Goal: Check status: Check status

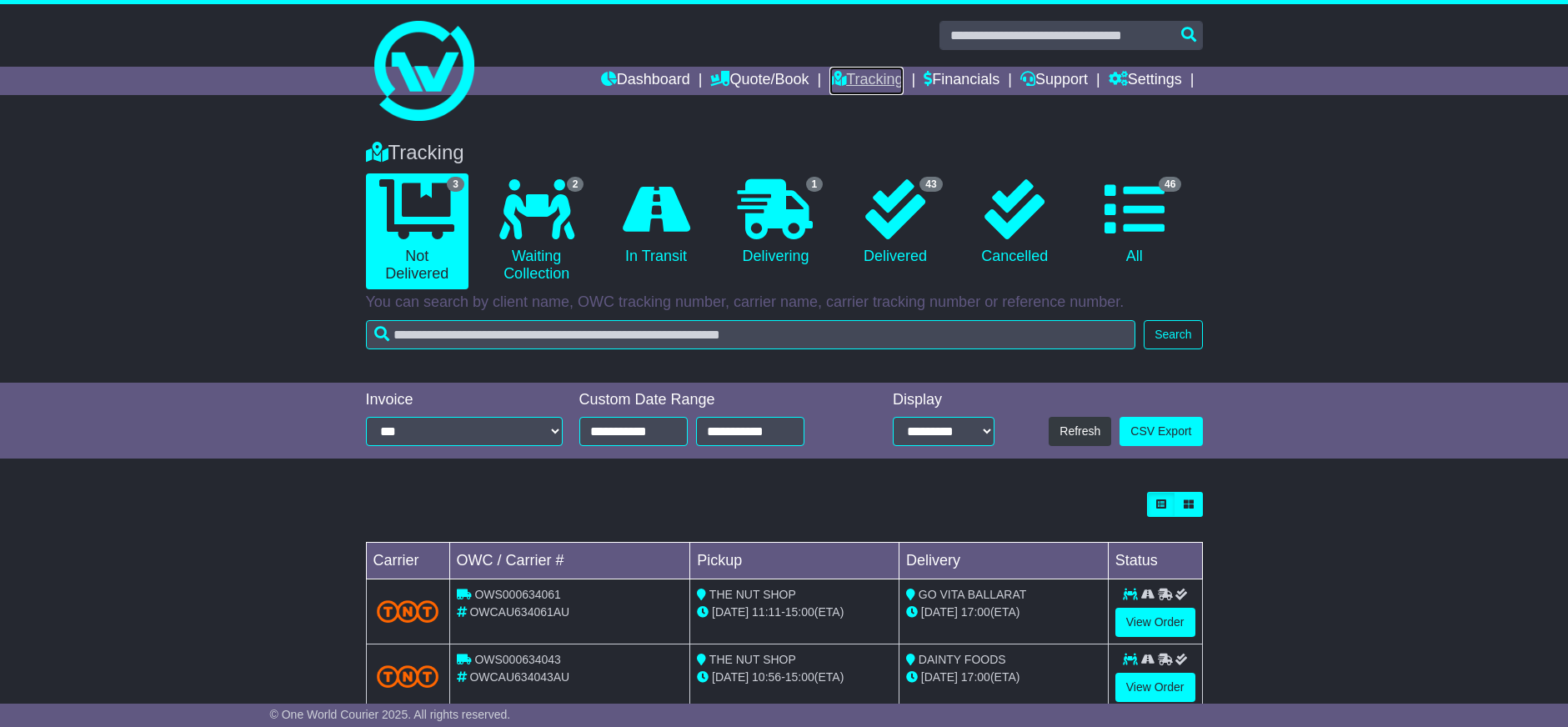
click at [845, 79] on link "Tracking" at bounding box center [866, 81] width 74 height 29
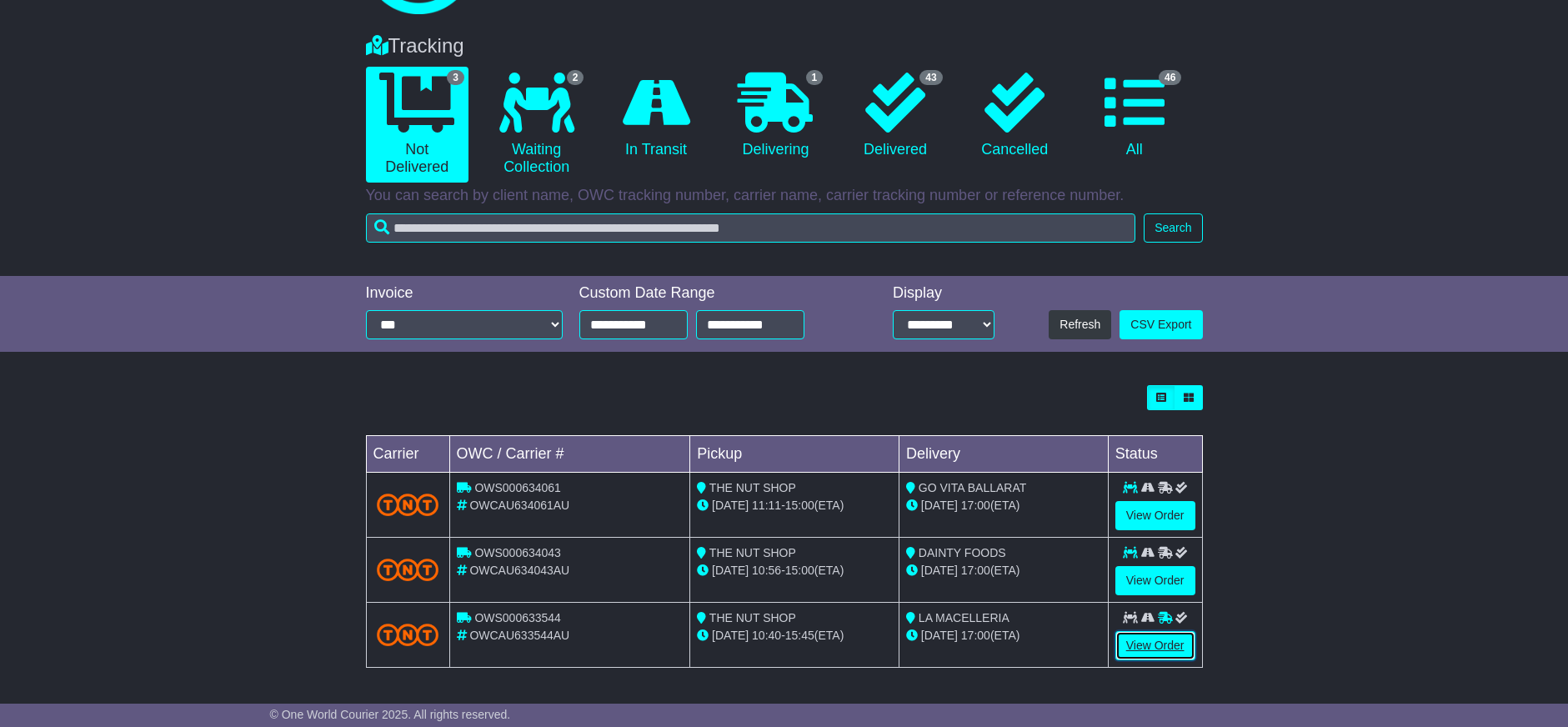
click at [1135, 644] on link "View Order" at bounding box center [1155, 645] width 80 height 30
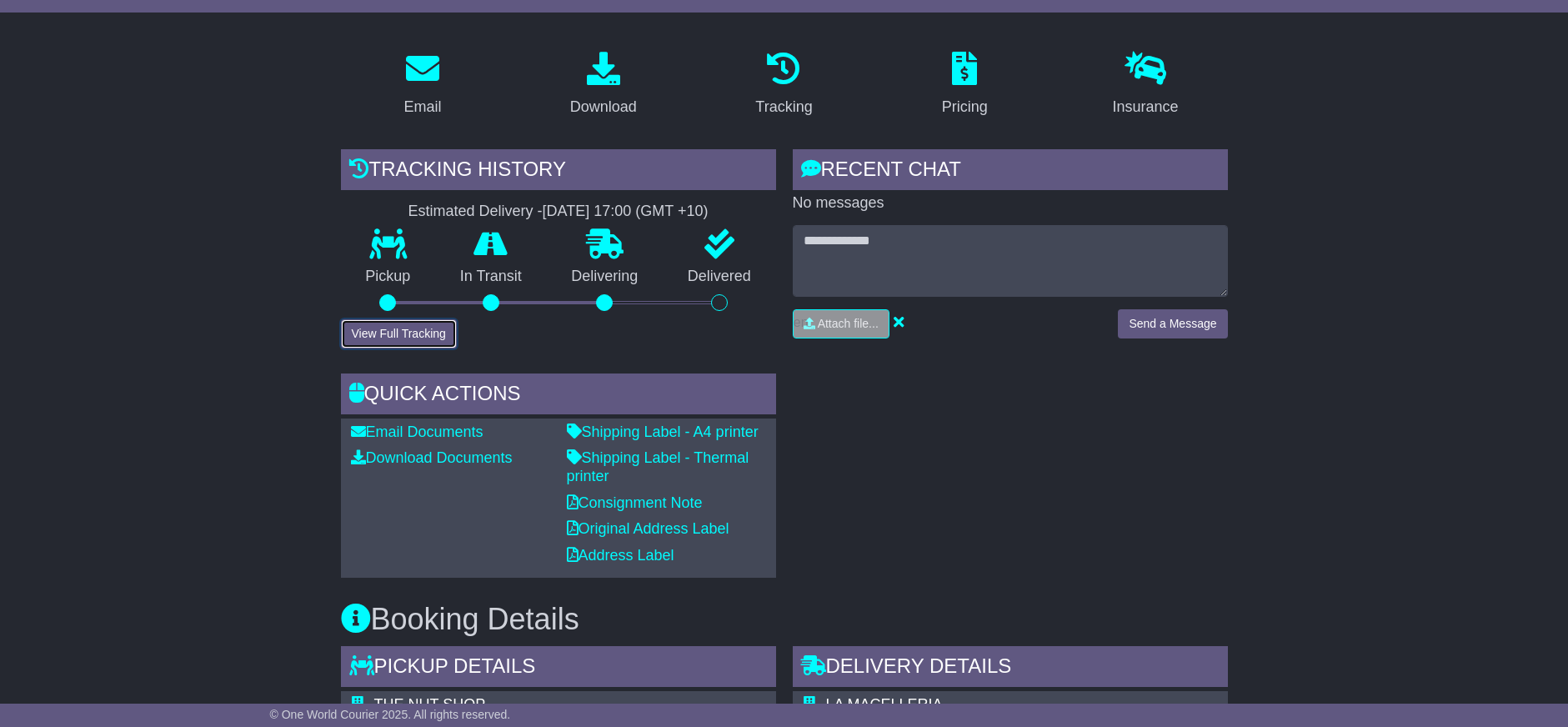
click at [410, 324] on button "View Full Tracking" at bounding box center [399, 334] width 116 height 30
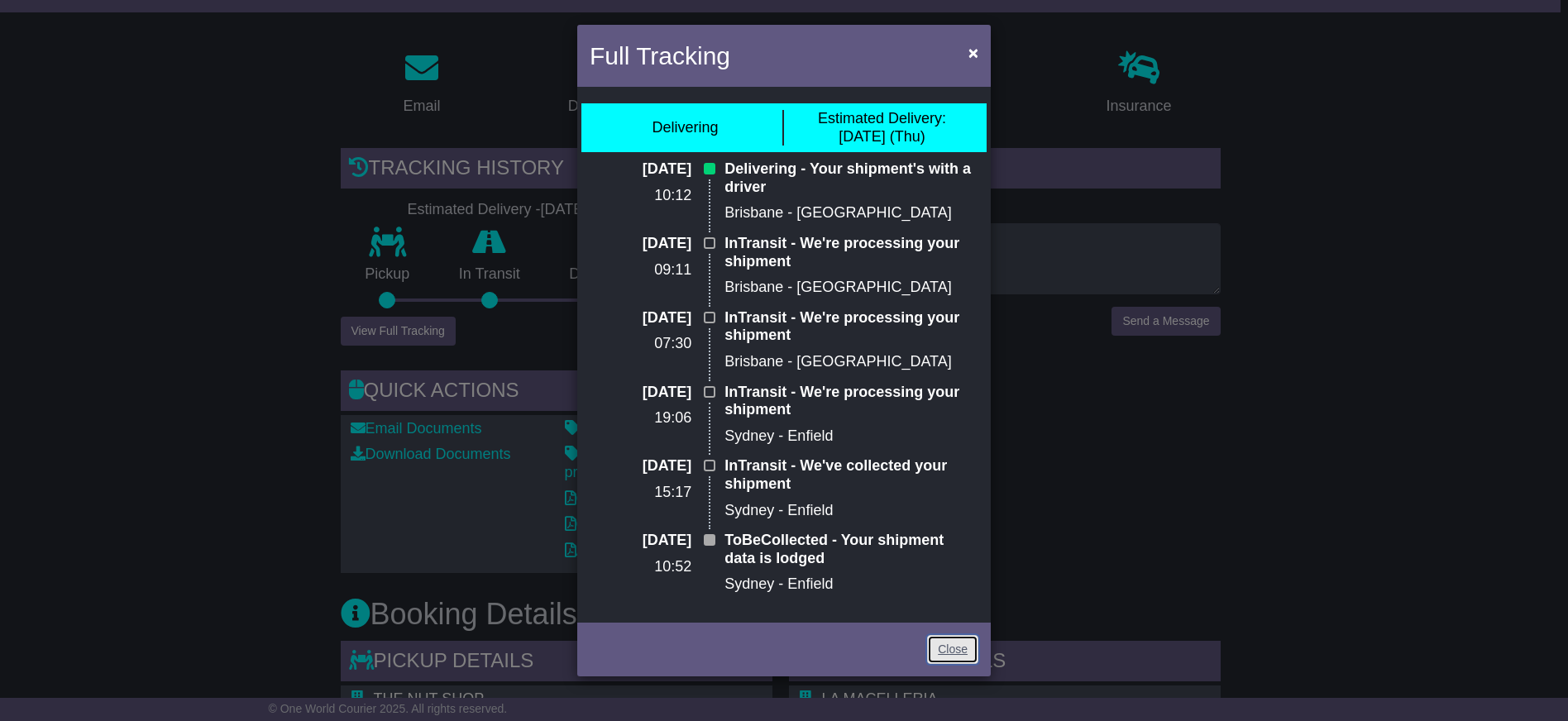
click at [938, 650] on link "Close" at bounding box center [953, 649] width 52 height 29
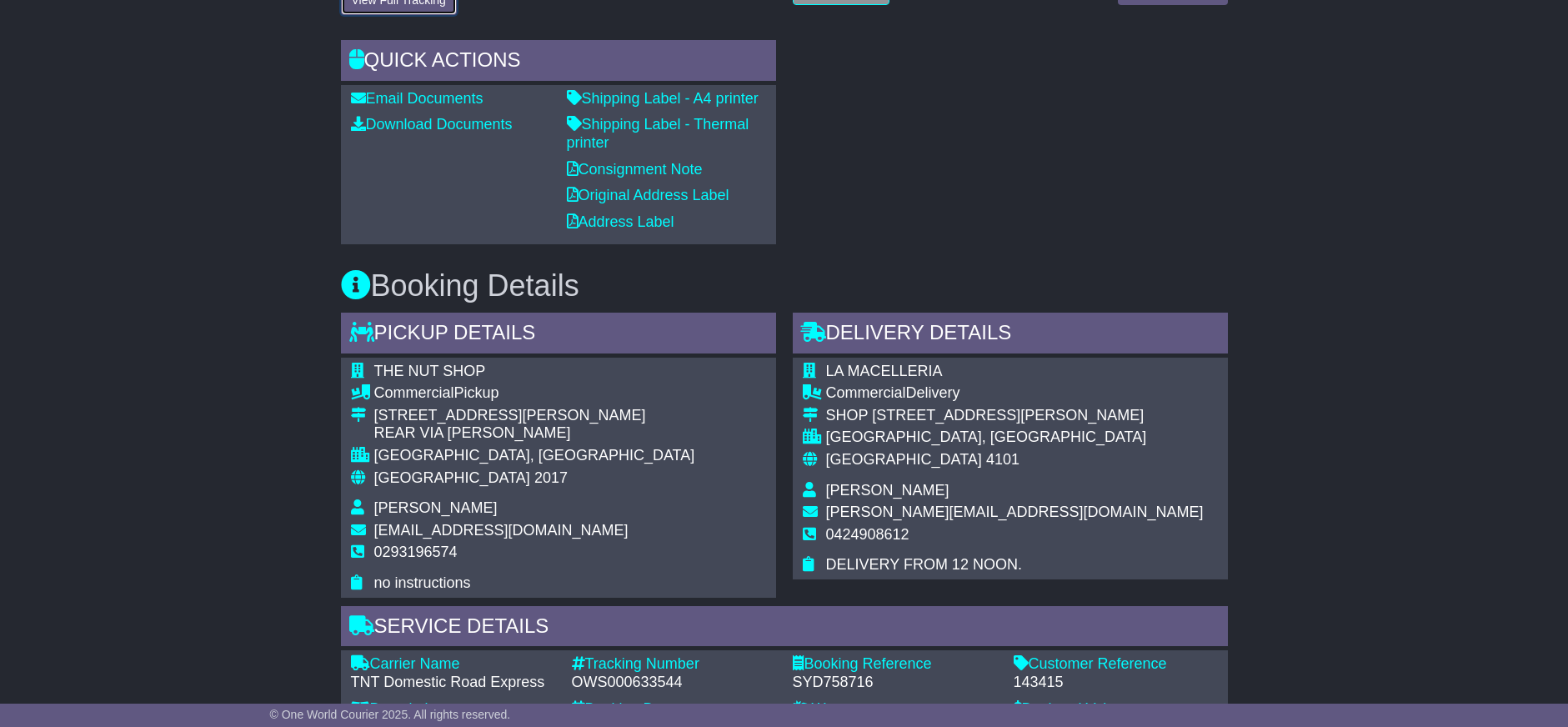
scroll to position [834, 0]
